Goal: Task Accomplishment & Management: Complete application form

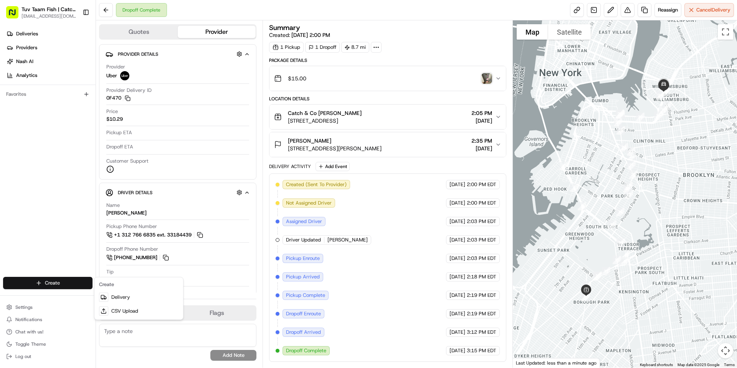
click at [58, 284] on html "Tuv Taam Fish | Catch & Co. [EMAIL_ADDRESS][DOMAIN_NAME] Toggle Sidebar Deliver…" at bounding box center [368, 184] width 737 height 368
click at [46, 285] on html "Tuv Taam Fish | Catch & Co. [EMAIL_ADDRESS][DOMAIN_NAME] Toggle Sidebar Deliver…" at bounding box center [368, 184] width 737 height 368
click at [124, 300] on link "Delivery" at bounding box center [139, 297] width 86 height 14
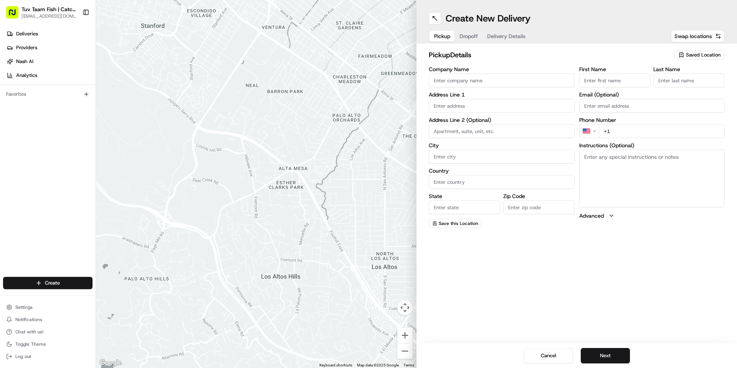
click at [694, 54] on span "Saved Location" at bounding box center [703, 54] width 35 height 7
click at [644, 81] on span "Catch & Co" at bounding box center [687, 83] width 94 height 7
type input "Catch & Co"
type input "[STREET_ADDRESS]"
type input "[GEOGRAPHIC_DATA]"
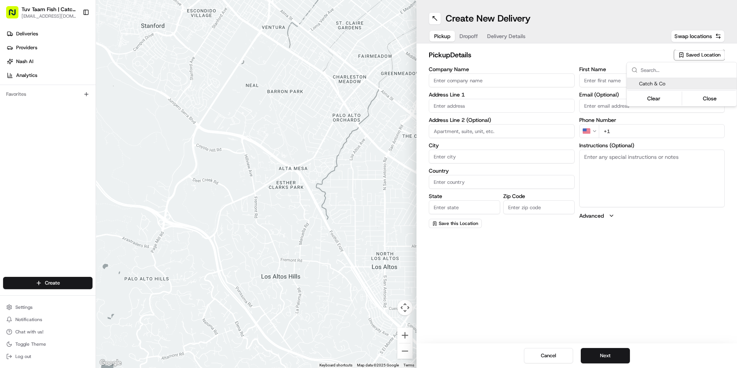
type input "US"
type input "NY"
type input "11219"
type input "[PERSON_NAME]"
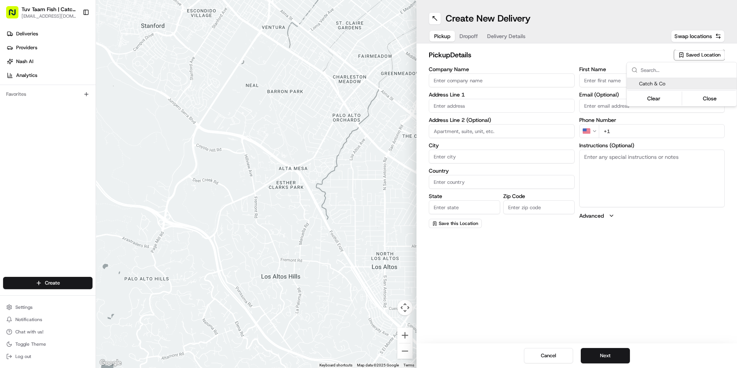
type input "[EMAIL_ADDRESS][DOMAIN_NAME]"
type input "[PHONE_NUMBER]"
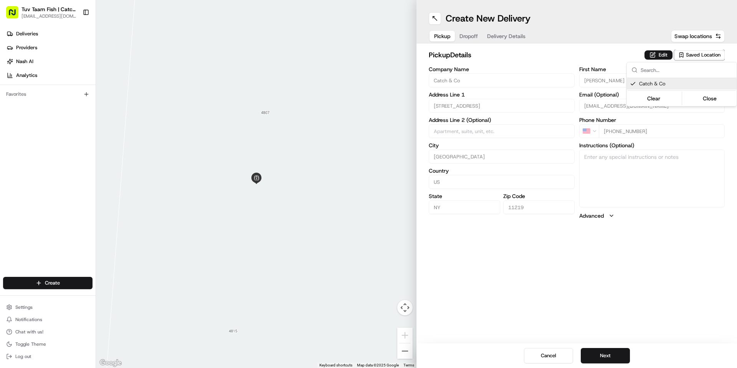
drag, startPoint x: 647, startPoint y: 230, endPoint x: 635, endPoint y: 229, distance: 12.4
click at [646, 230] on html "Tuv Taam Fish | Catch & Co. [EMAIL_ADDRESS][DOMAIN_NAME] Toggle Sidebar Deliver…" at bounding box center [368, 184] width 737 height 368
click at [614, 353] on button "Next" at bounding box center [605, 355] width 49 height 15
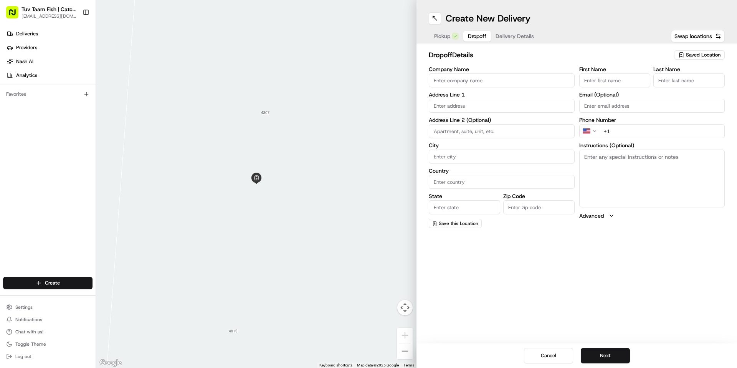
click at [693, 55] on span "Saved Location" at bounding box center [703, 54] width 35 height 7
type input "super"
click at [653, 94] on span "Supermarket of Ave N" at bounding box center [687, 95] width 94 height 7
type input "Supermarket of Ave N"
type input "[STREET_ADDRESS]"
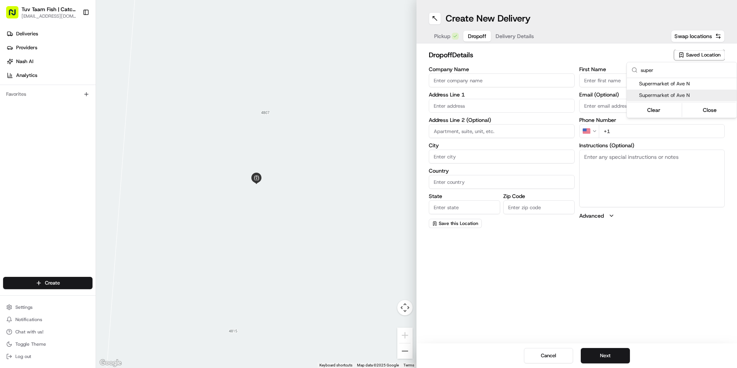
type input "[GEOGRAPHIC_DATA]"
type input "US"
type input "NY"
type input "11234"
type input "[PERSON_NAME]"
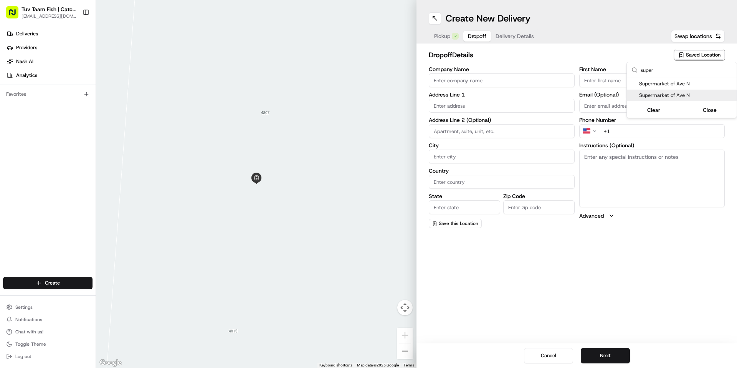
type input "G"
type input "[PHONE_NUMBER]"
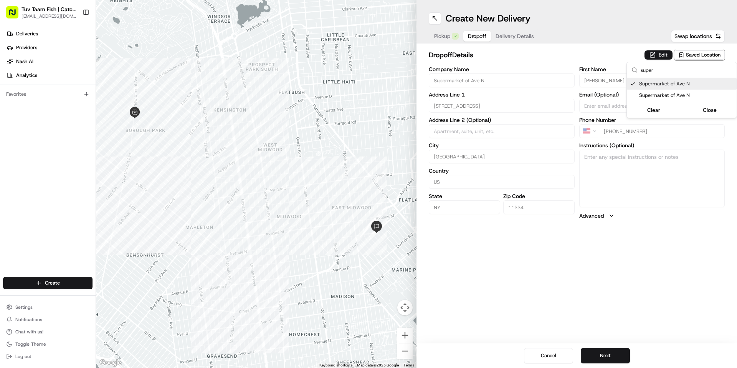
click at [645, 254] on html "Tuv Taam Fish | Catch & Co. [EMAIL_ADDRESS][DOMAIN_NAME] Toggle Sidebar Deliver…" at bounding box center [368, 184] width 737 height 368
click at [610, 353] on button "Next" at bounding box center [605, 355] width 49 height 15
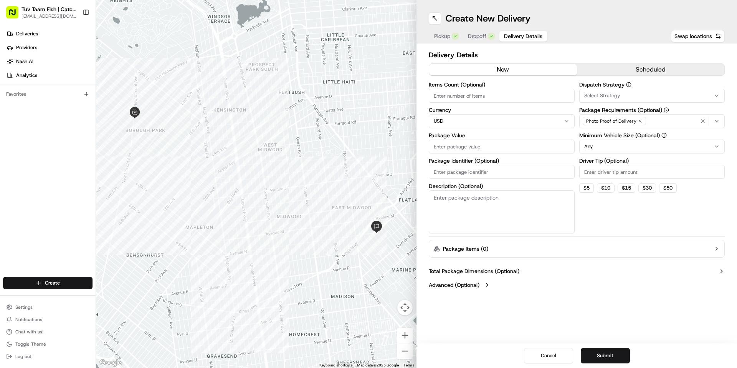
click at [492, 146] on input "Package Value" at bounding box center [502, 146] width 146 height 14
type input "15"
click at [596, 147] on html "Tuv Taam Fish | Catch & Co. [EMAIL_ADDRESS][DOMAIN_NAME] Toggle Sidebar Deliver…" at bounding box center [368, 184] width 737 height 368
drag, startPoint x: 606, startPoint y: 351, endPoint x: 607, endPoint y: 347, distance: 4.2
click at [607, 349] on button "Submit" at bounding box center [605, 355] width 49 height 15
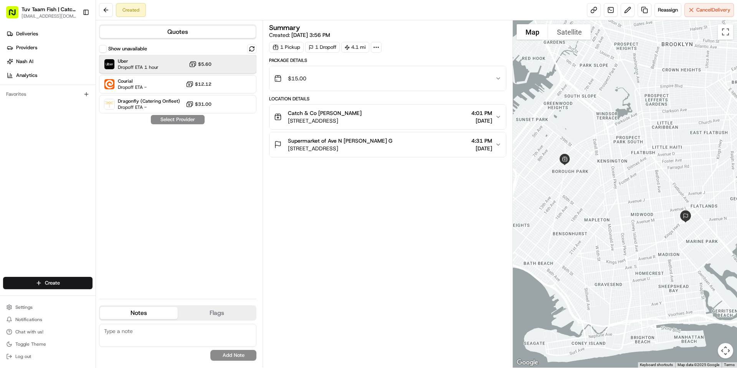
click at [146, 68] on span "Dropoff ETA 1 hour" at bounding box center [138, 67] width 41 height 6
click at [177, 119] on button "Assign Provider" at bounding box center [178, 119] width 55 height 9
